Goal: Task Accomplishment & Management: Use online tool/utility

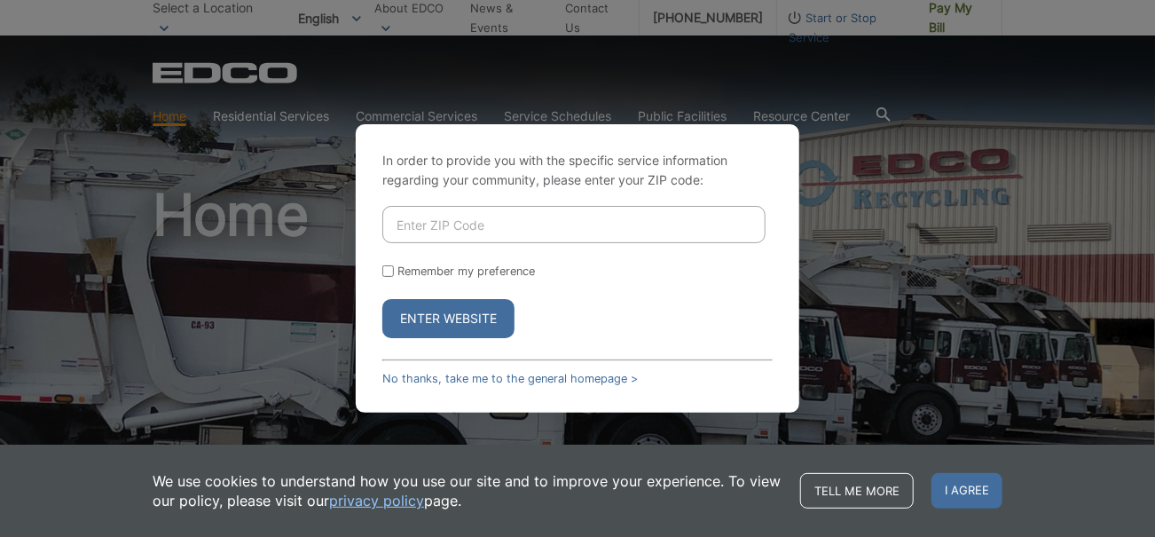
click at [466, 225] on input "Enter ZIP Code" at bounding box center [573, 224] width 383 height 37
type input "92064"
click at [385, 270] on input "Remember my preference" at bounding box center [388, 271] width 12 height 12
checkbox input "true"
click at [433, 322] on button "Enter Website" at bounding box center [448, 318] width 132 height 39
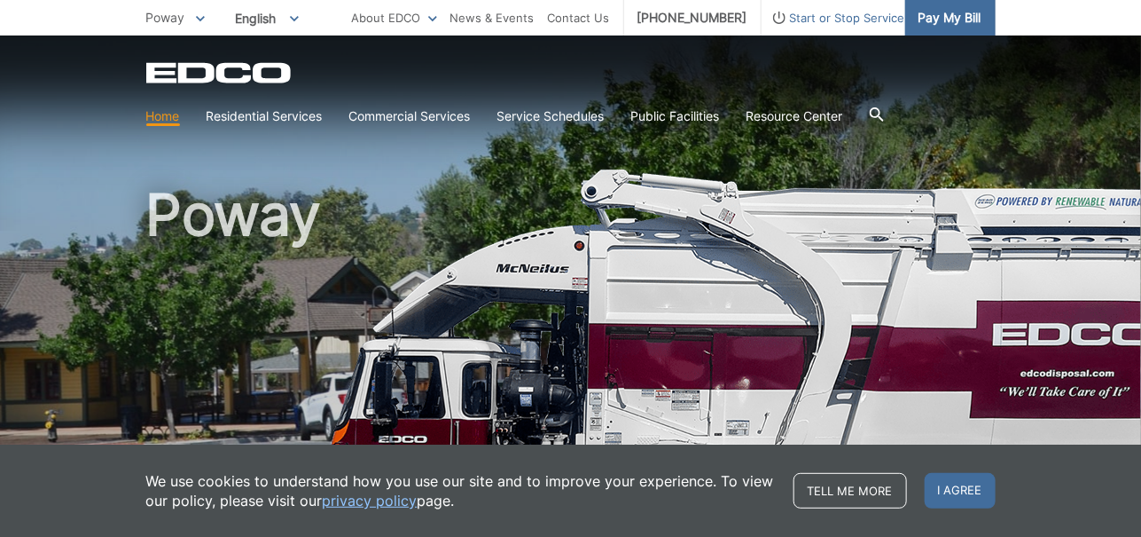
click at [949, 25] on span "Pay My Bill" at bounding box center [950, 18] width 63 height 20
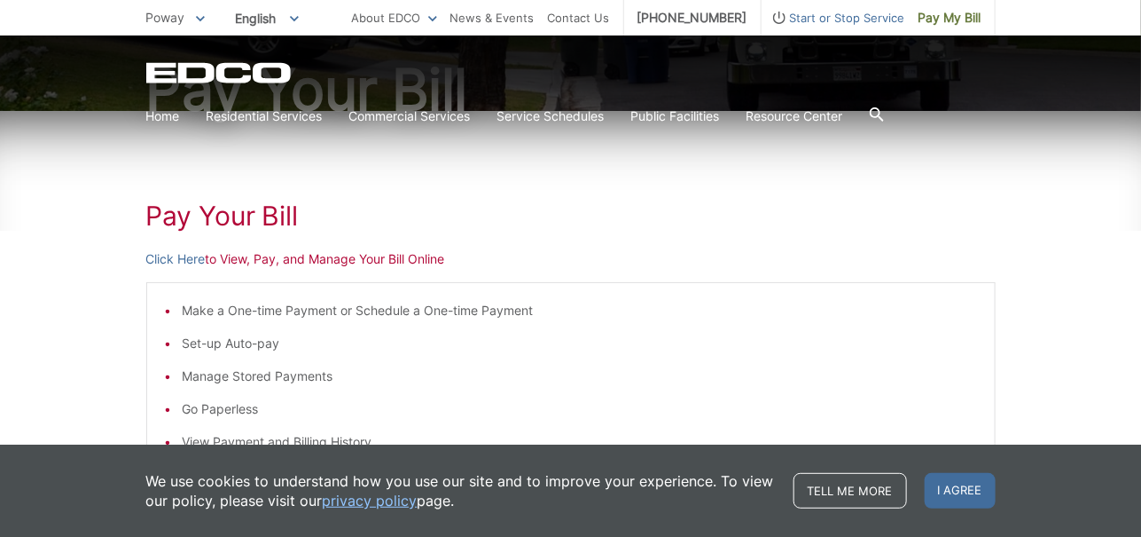
scroll to position [265, 0]
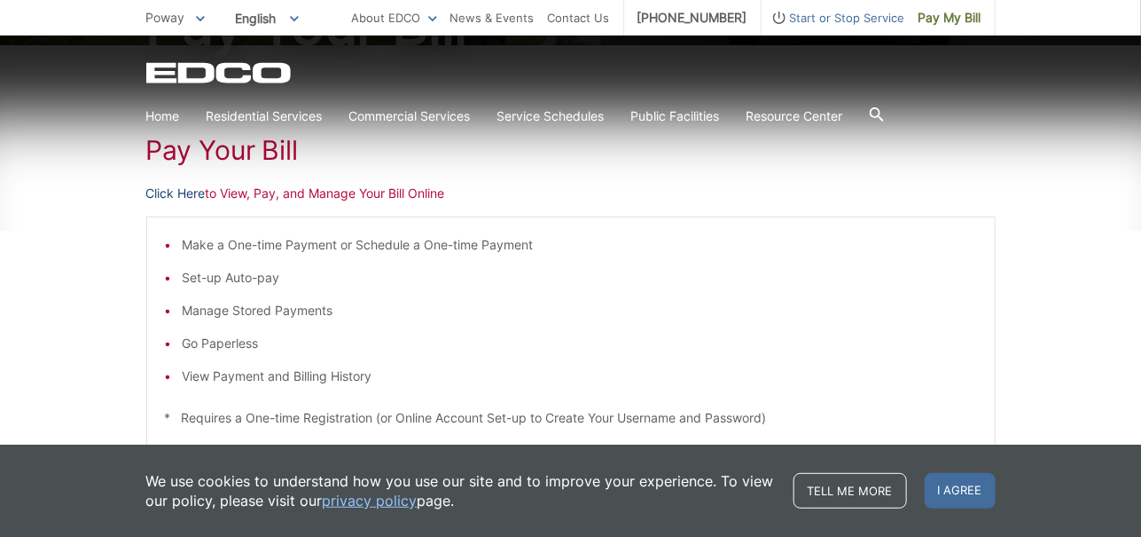
click at [190, 191] on link "Click Here" at bounding box center [175, 194] width 59 height 20
